Goal: Check status

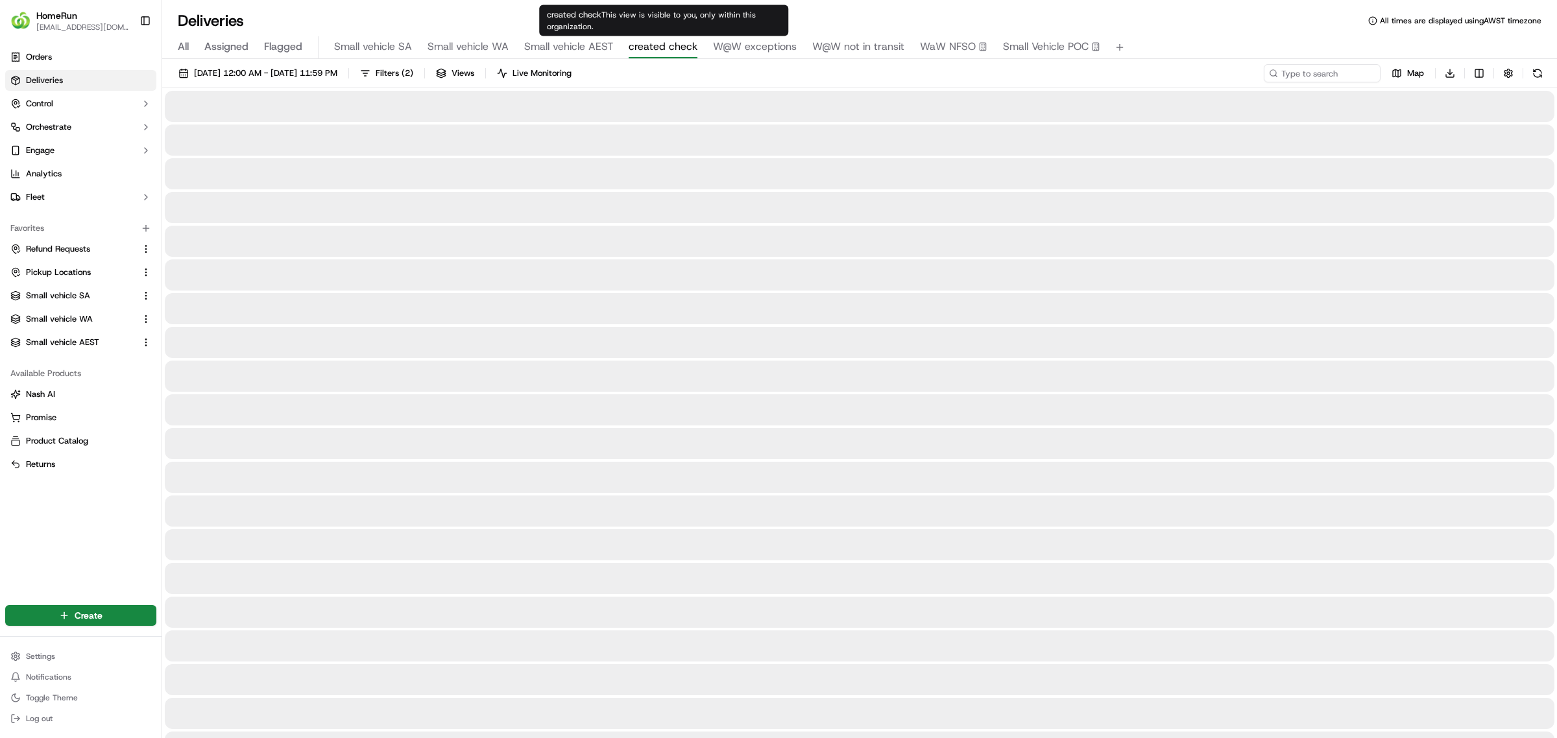
click at [663, 42] on span "created check" at bounding box center [662, 47] width 69 height 16
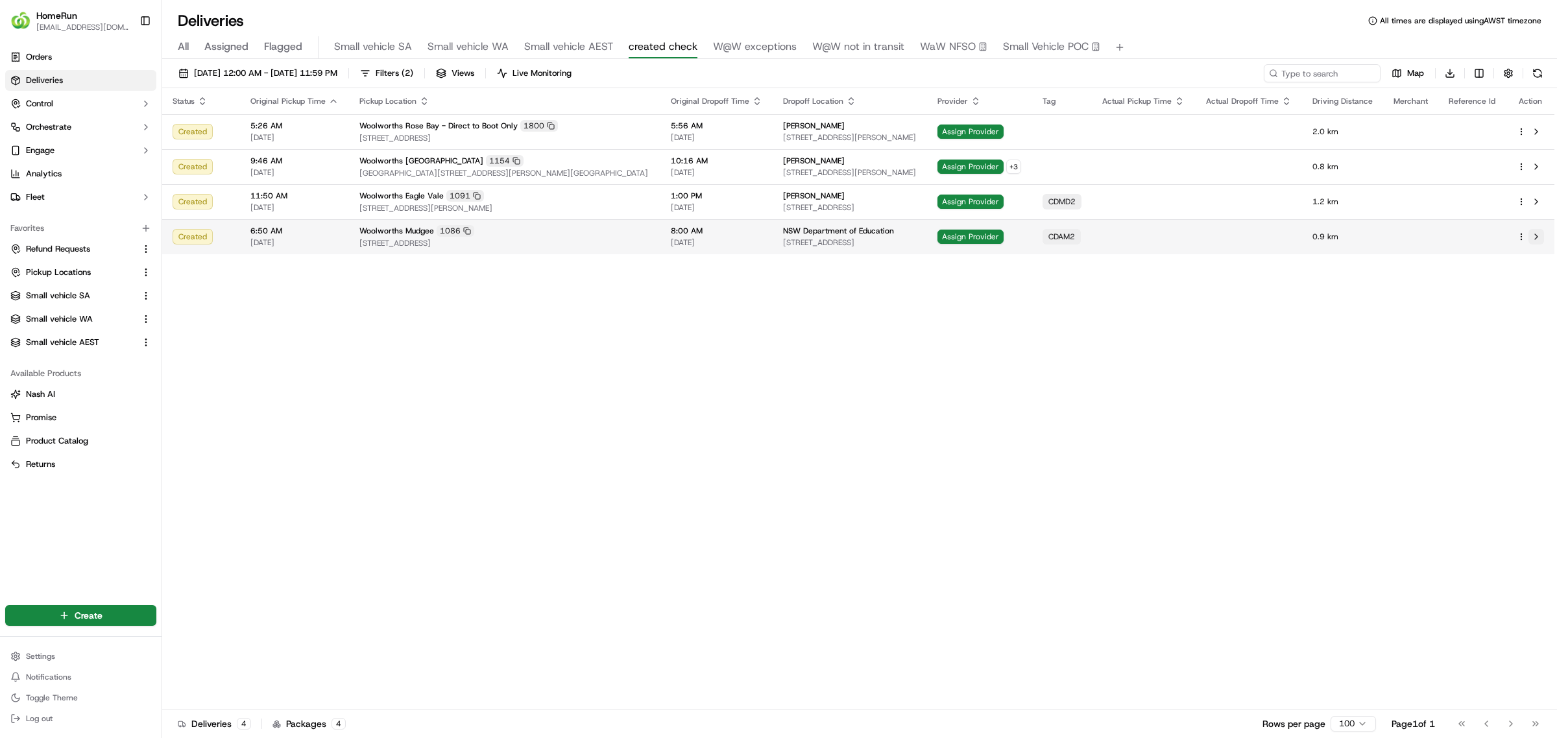
click at [1536, 233] on button at bounding box center [1536, 237] width 16 height 16
